Goal: Task Accomplishment & Management: Use online tool/utility

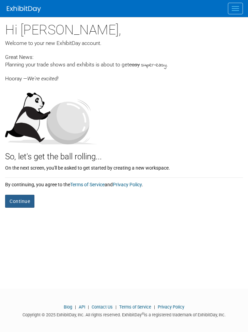
click at [20, 200] on button "Continue" at bounding box center [19, 201] width 29 height 13
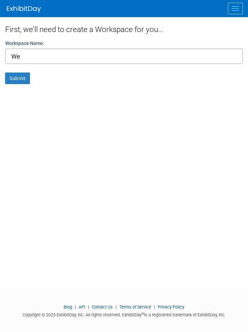
type input "W"
type input "[PERSON_NAME] [PERSON_NAME] Wedding"
click at [16, 80] on button "Submit" at bounding box center [17, 78] width 25 height 12
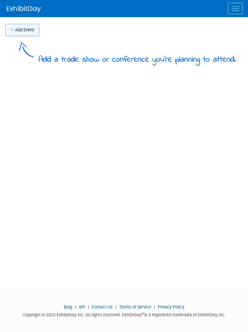
click at [27, 30] on button "Add Event" at bounding box center [22, 30] width 34 height 12
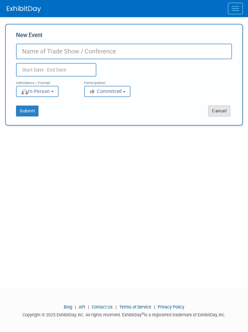
click at [223, 109] on button "Cancel" at bounding box center [219, 110] width 22 height 11
